Goal: Task Accomplishment & Management: Manage account settings

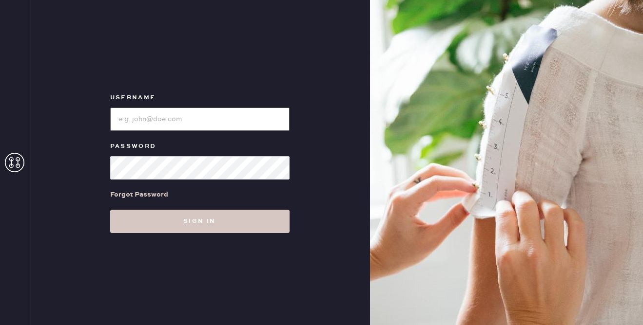
click at [167, 121] on input "loginName" at bounding box center [199, 119] width 179 height 23
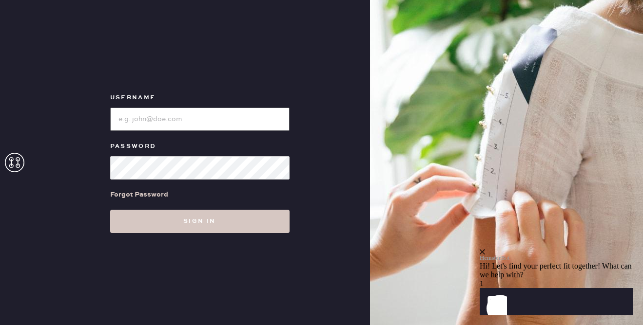
click at [231, 113] on input "loginName" at bounding box center [199, 119] width 179 height 23
click at [235, 82] on div "Username Password Forgot Password Sign in" at bounding box center [199, 162] width 341 height 325
click at [485, 249] on icon "close" at bounding box center [481, 251] width 5 height 5
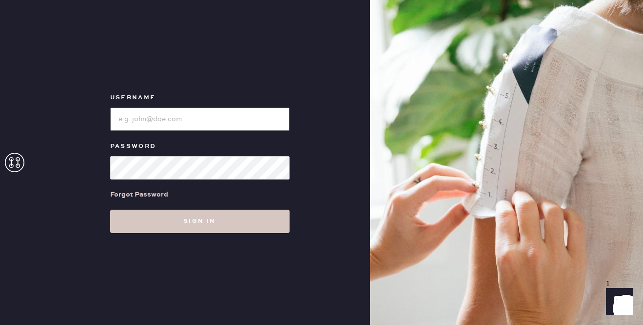
click at [148, 113] on input "loginName" at bounding box center [199, 119] width 179 height 23
click at [127, 82] on div "Username Password Forgot Password Sign in" at bounding box center [199, 162] width 341 height 325
click at [209, 117] on input "loginName" at bounding box center [199, 119] width 179 height 23
paste input "[EMAIL_ADDRESS][DOMAIN_NAME]"
type input "[EMAIL_ADDRESS][DOMAIN_NAME]"
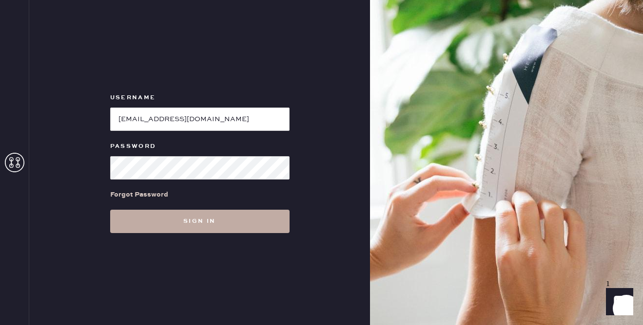
click at [169, 220] on button "Sign in" at bounding box center [199, 221] width 179 height 23
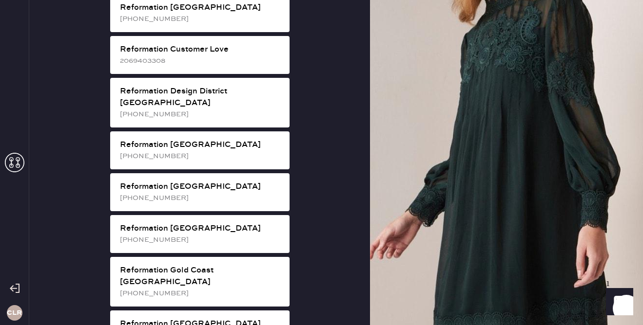
scroll to position [507, 0]
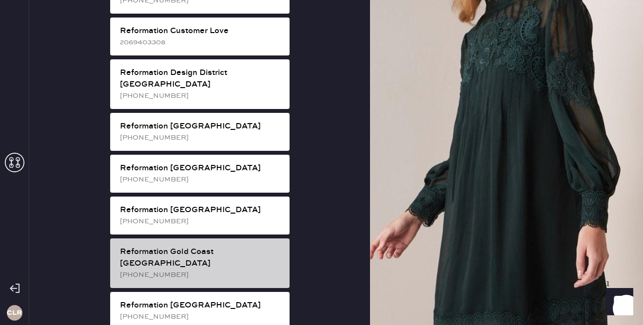
click at [179, 247] on div "Reformation Gold Coast [GEOGRAPHIC_DATA]" at bounding box center [201, 258] width 162 height 23
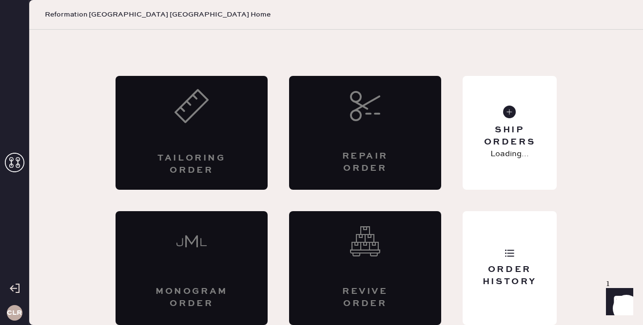
scroll to position [28, 0]
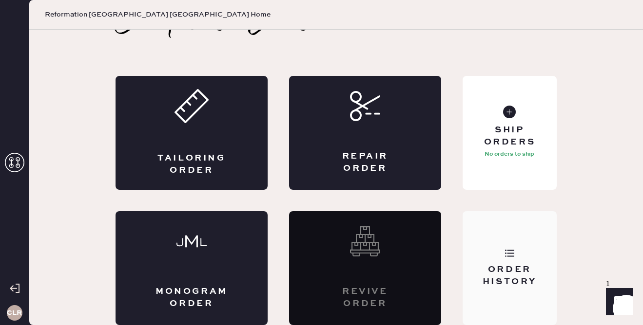
click at [500, 270] on div "Order History" at bounding box center [509, 276] width 78 height 24
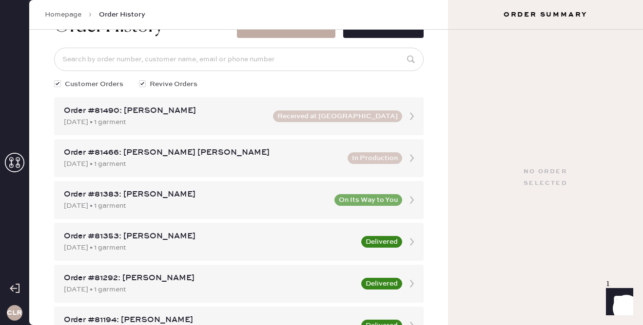
scroll to position [36, 0]
